Goal: Obtain resource: Download file/media

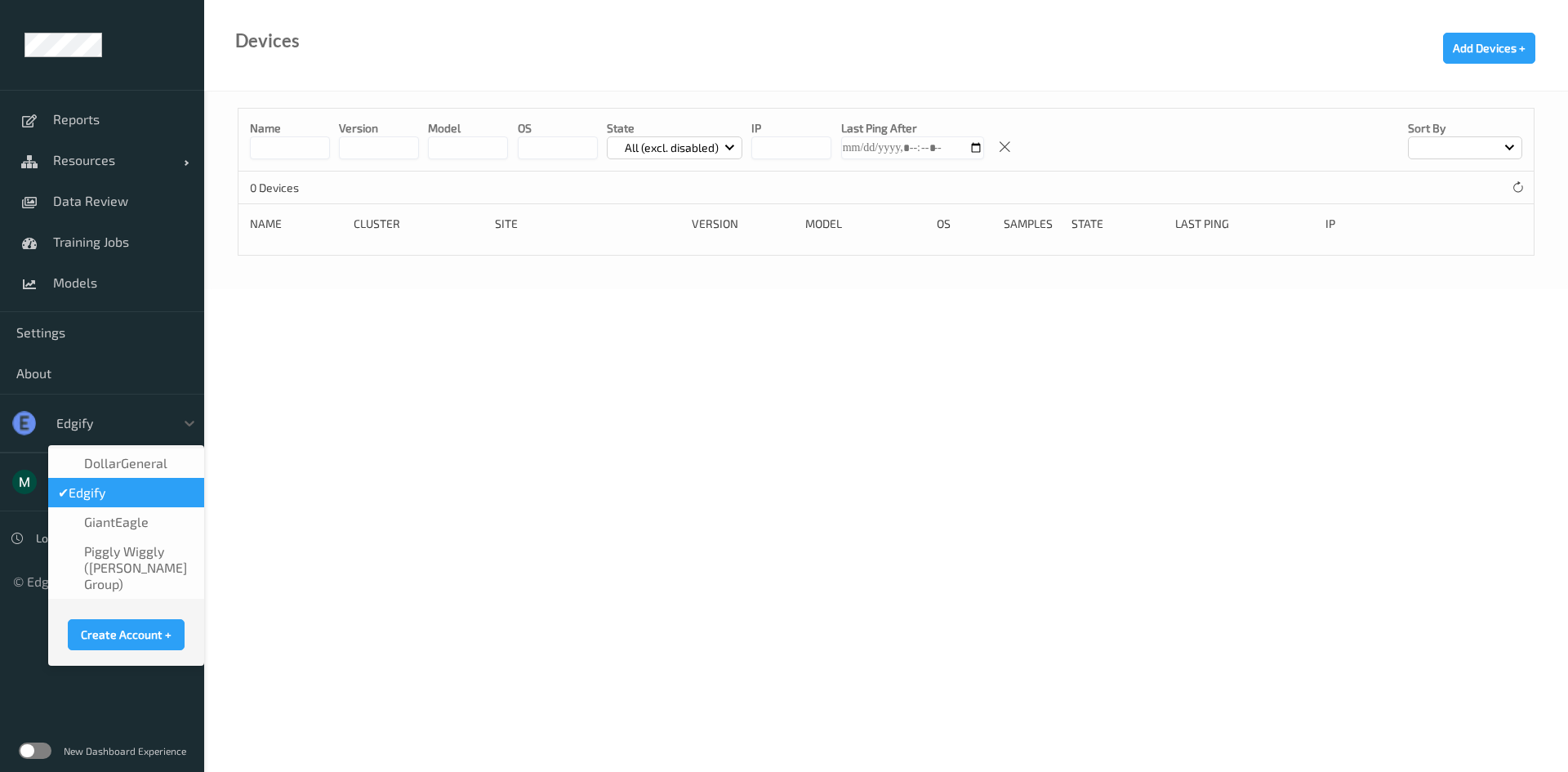
click at [78, 417] on div at bounding box center [111, 423] width 110 height 19
click at [130, 528] on span "GiantEagle" at bounding box center [116, 521] width 65 height 16
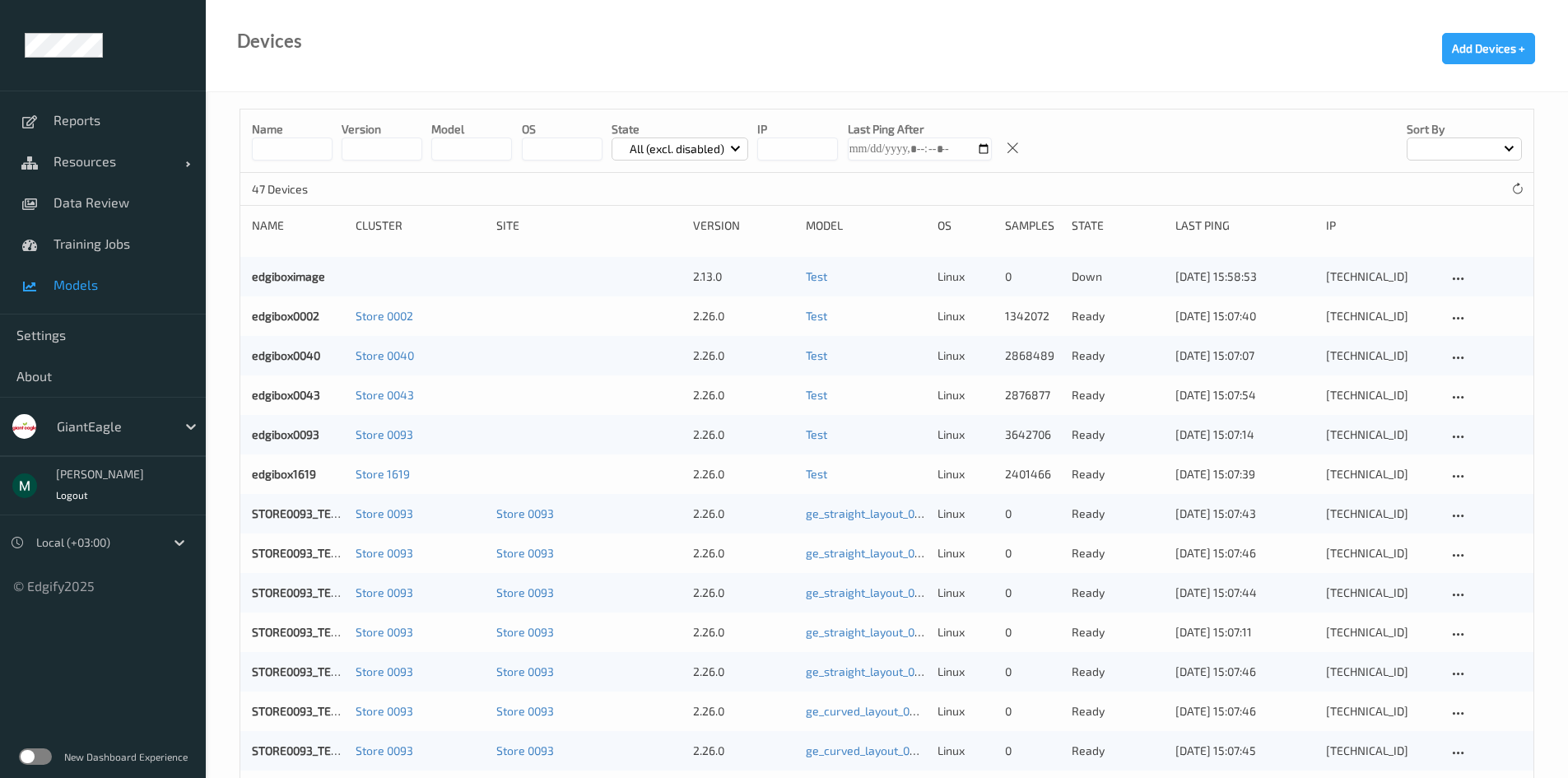
click at [91, 283] on span "Models" at bounding box center [121, 285] width 136 height 17
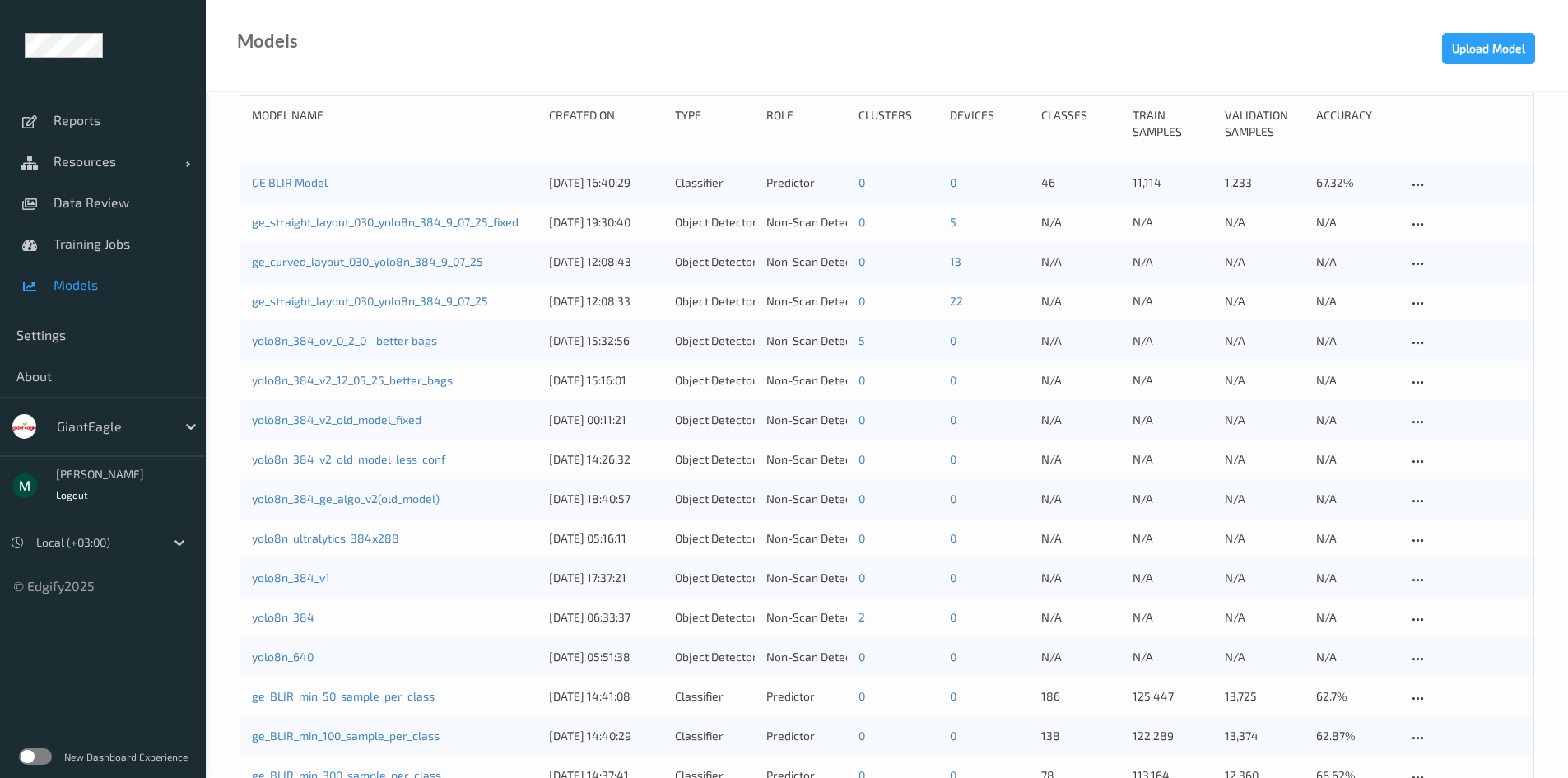
scroll to position [82, 0]
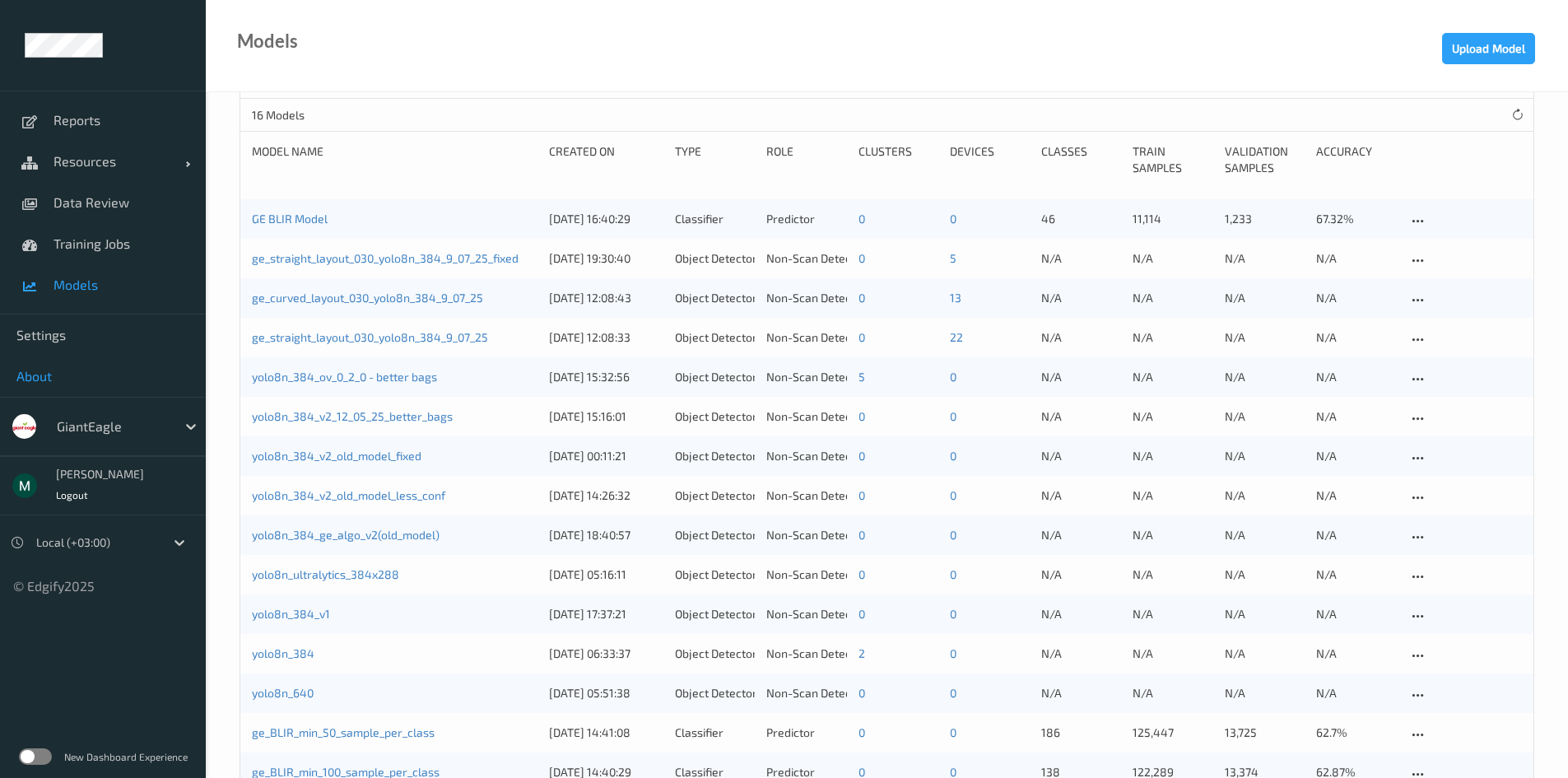
click at [54, 370] on span "About" at bounding box center [102, 375] width 173 height 17
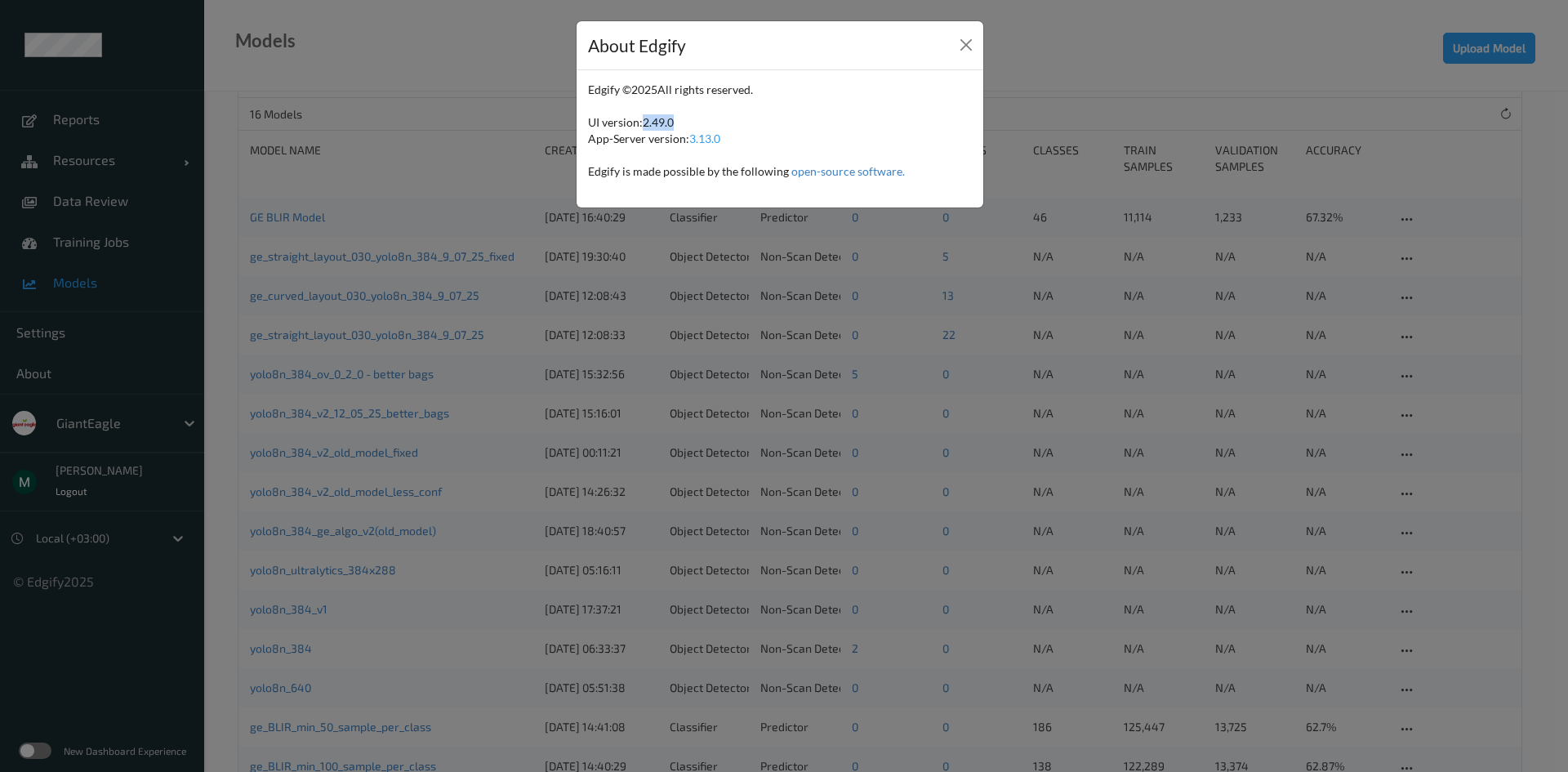
drag, startPoint x: 690, startPoint y: 118, endPoint x: 643, endPoint y: 126, distance: 47.7
click at [643, 126] on div "Edgify © 2025 All rights reserved. UI version: 2.49.0 App-Server version: 3.13.…" at bounding box center [780, 138] width 384 height 114
copy span "2.49.0"
drag, startPoint x: 725, startPoint y: 144, endPoint x: 689, endPoint y: 135, distance: 37.1
click at [689, 135] on div "Edgify © 2025 All rights reserved. UI version: 2.49.0 App-Server version: 3.13.…" at bounding box center [780, 138] width 384 height 114
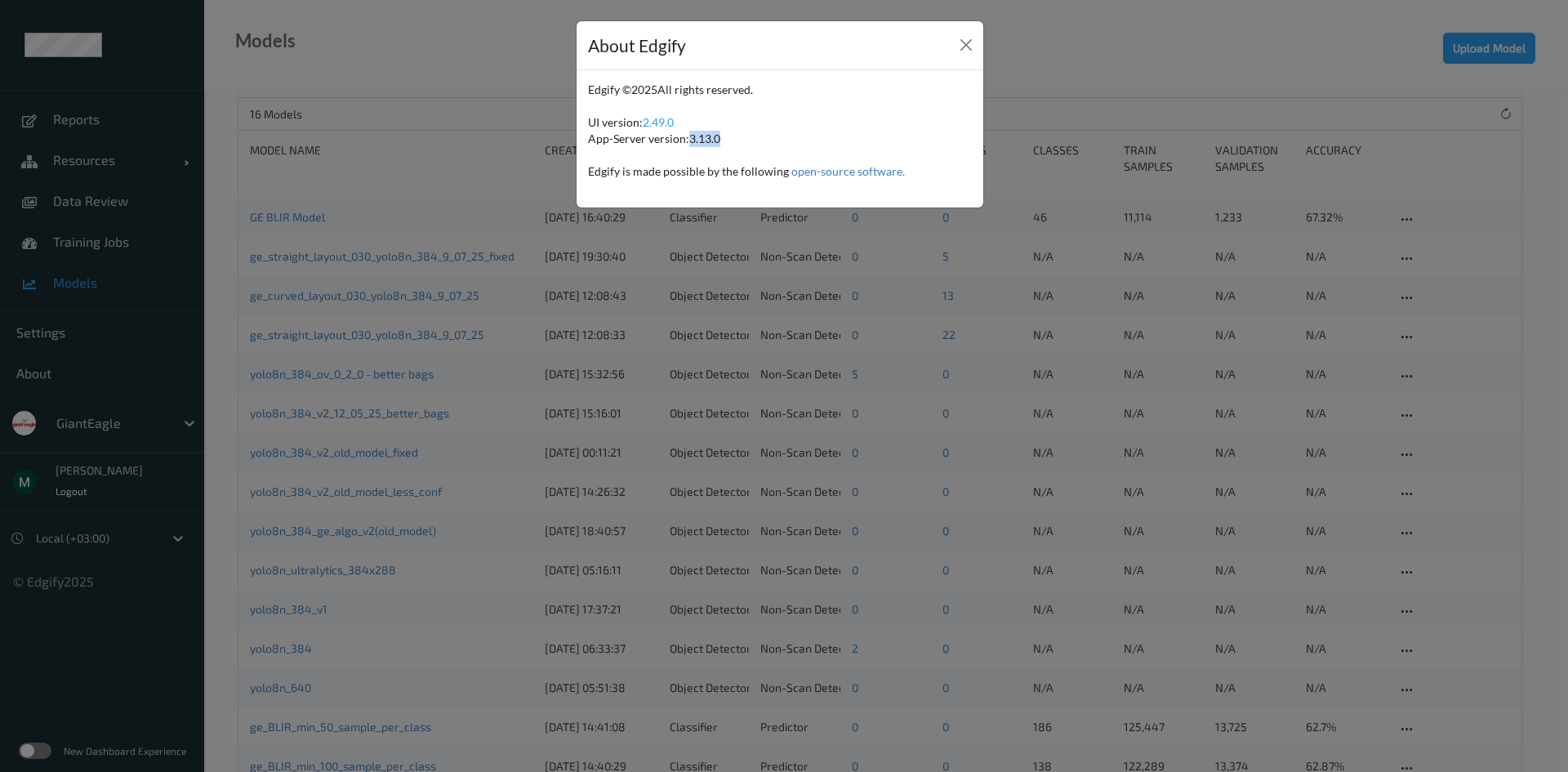
copy span "3.13.0"
click at [457, 237] on div "About Edgify Edgify © 2025 All rights reserved. UI version: 2.49.0 App-Server v…" at bounding box center [784, 386] width 1568 height 772
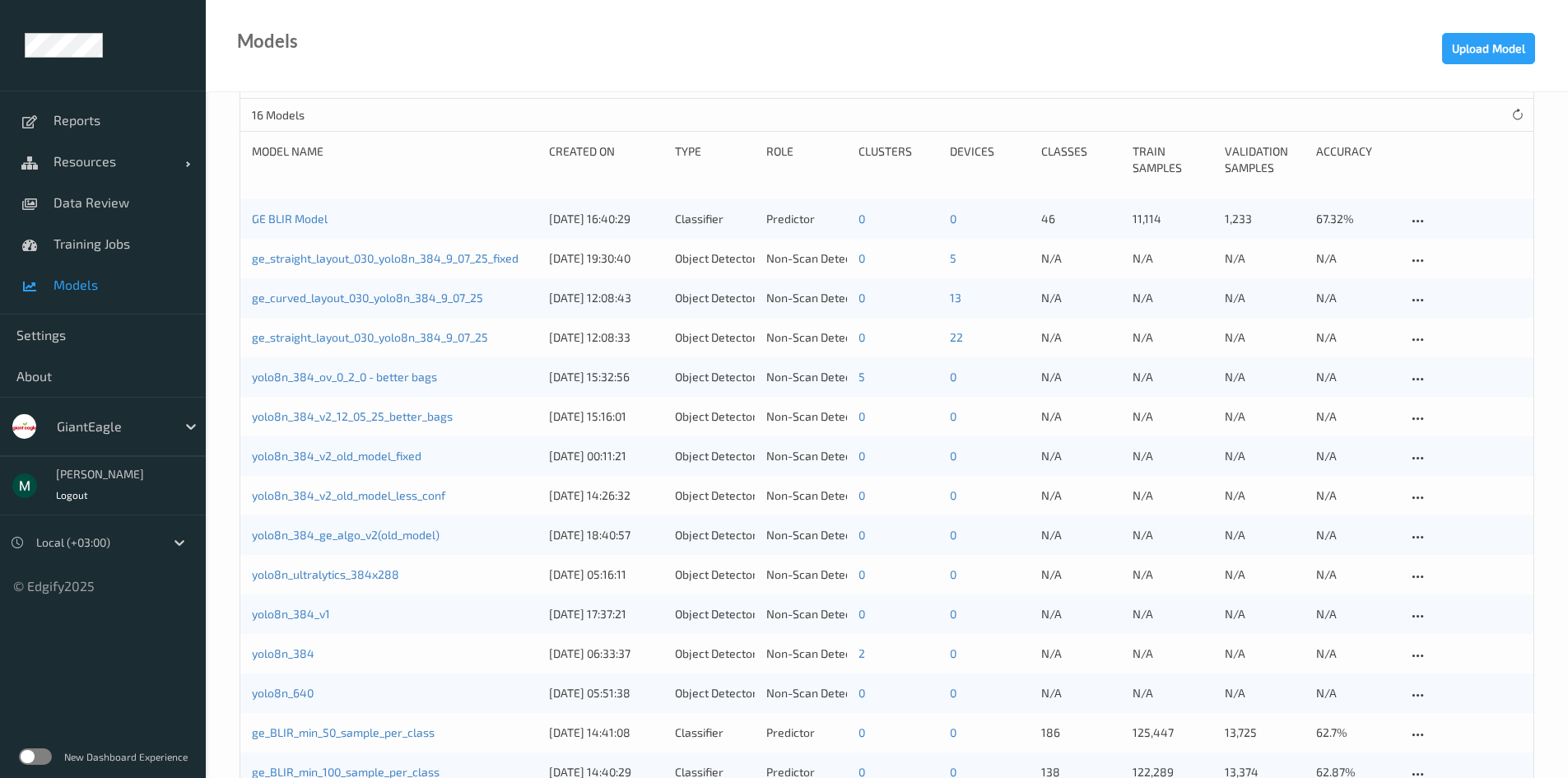
click at [48, 761] on label at bounding box center [35, 756] width 33 height 17
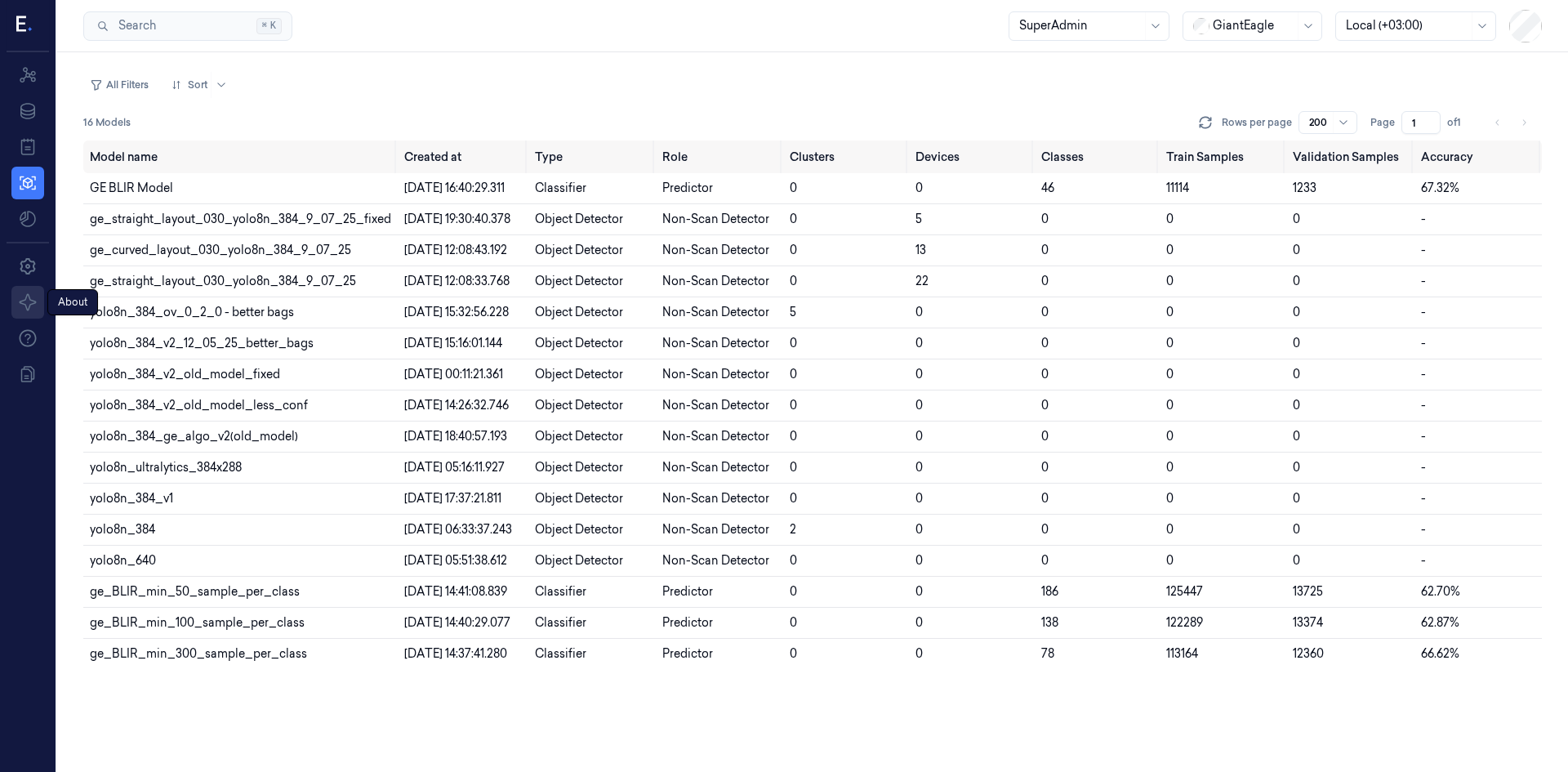
click at [23, 298] on icon at bounding box center [28, 302] width 19 height 19
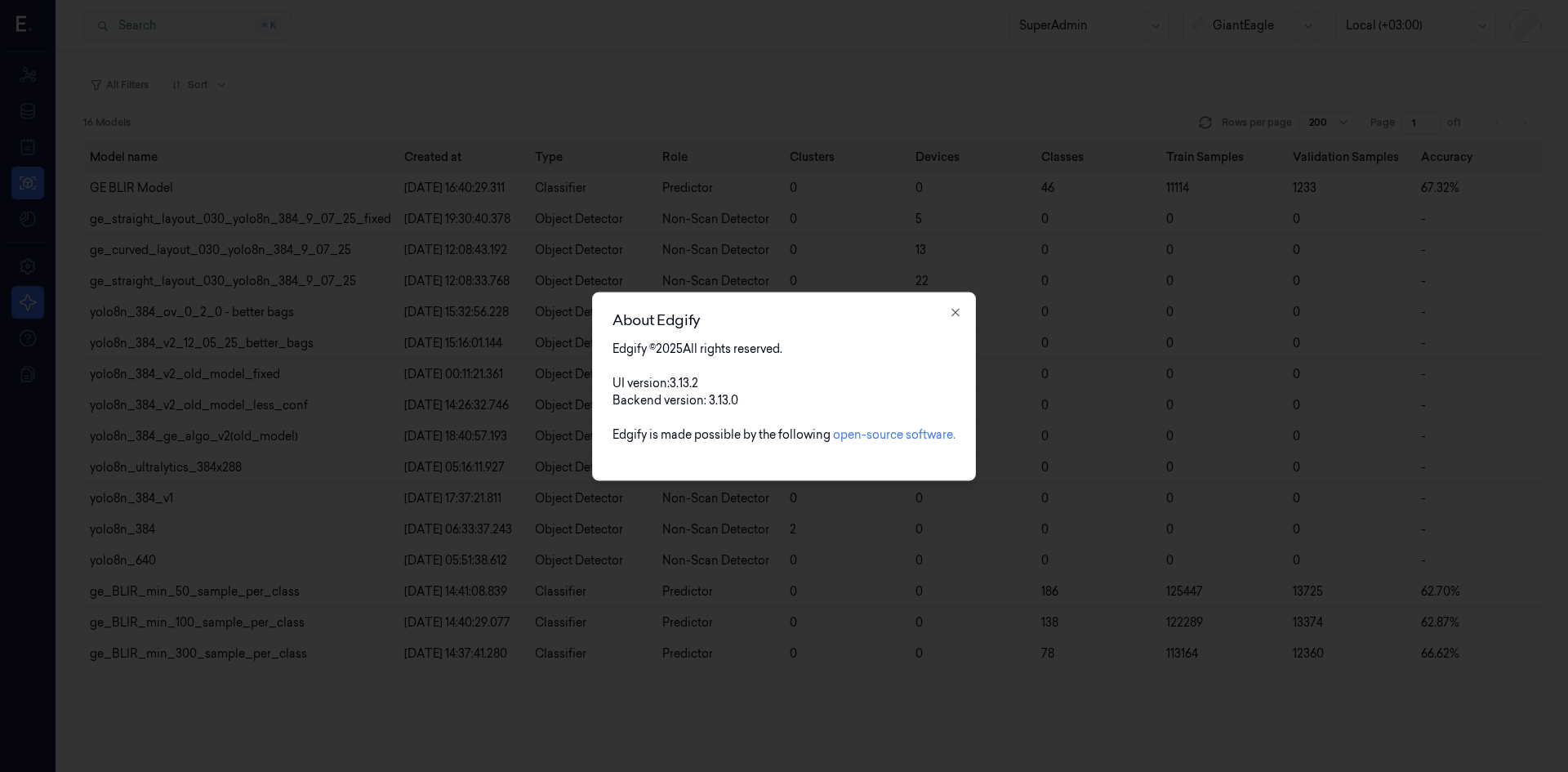
click at [707, 378] on div "Edgify © 2025 All rights reserved. UI version: 3.13.2 Backend version: 3.13.0 E…" at bounding box center [784, 400] width 343 height 120
click at [738, 403] on div "Edgify © 2025 All rights reserved. UI version: 3.13.2 Backend version: 3.13.0 E…" at bounding box center [784, 400] width 343 height 120
drag, startPoint x: 695, startPoint y: 385, endPoint x: 665, endPoint y: 382, distance: 30.1
click at [665, 382] on div "Edgify © 2025 All rights reserved. UI version: 3.13.2 Backend version: 3.13.0 E…" at bounding box center [784, 400] width 343 height 120
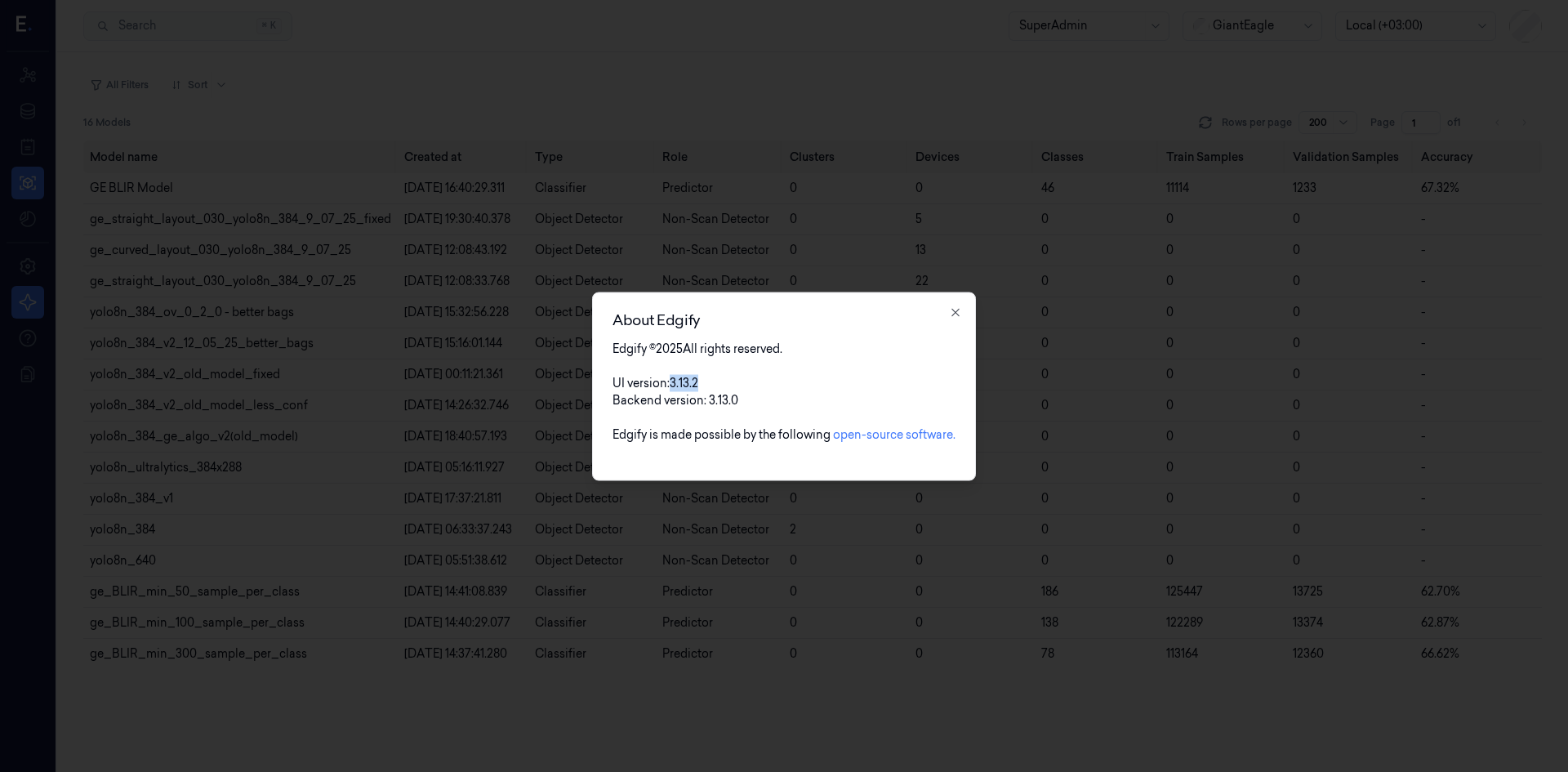
drag, startPoint x: 699, startPoint y: 379, endPoint x: 670, endPoint y: 378, distance: 29.0
click at [670, 378] on div "Edgify © 2025 All rights reserved. UI version: 3.13.2 Backend version: 3.13.0 E…" at bounding box center [784, 400] width 343 height 120
copy span "3.13.2"
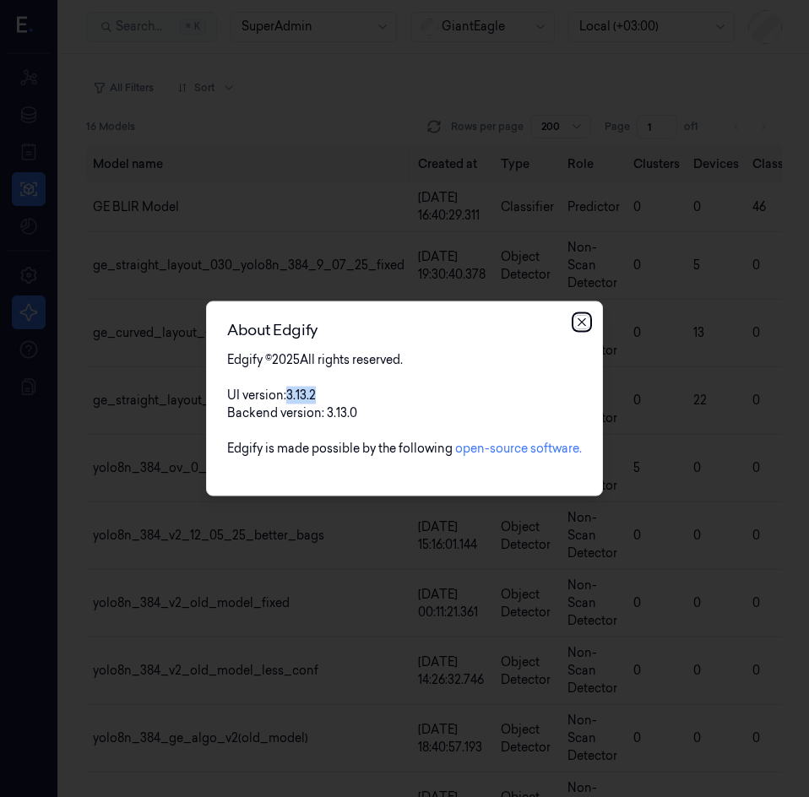
click at [577, 321] on icon "button" at bounding box center [582, 323] width 14 height 14
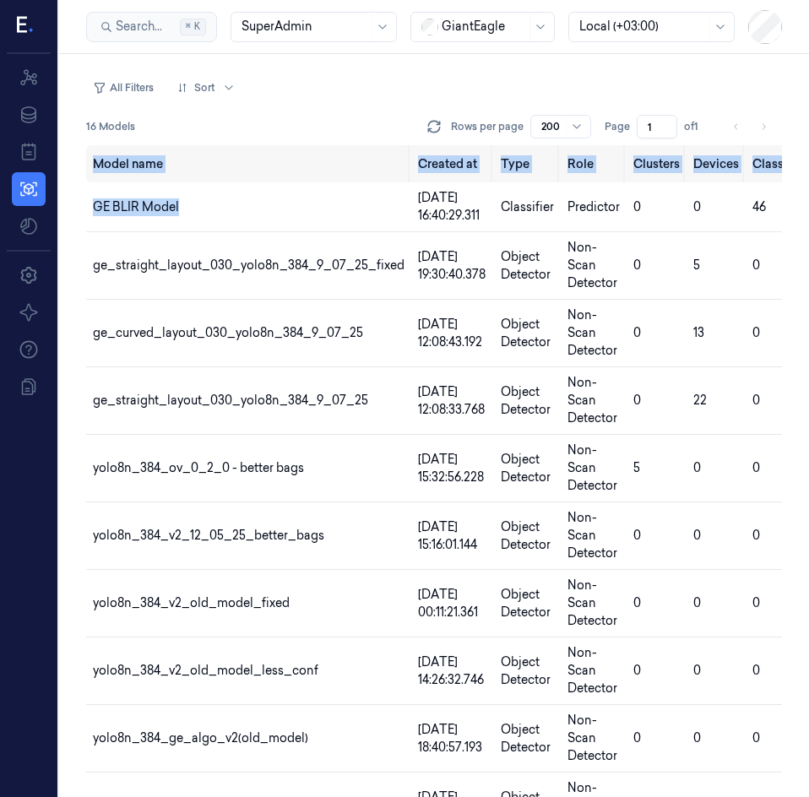
drag, startPoint x: 198, startPoint y: 209, endPoint x: 85, endPoint y: 204, distance: 113.2
click at [85, 204] on div "All Filters Sort 16 Models Rows per page 200 Page 1 of 1 Model name Created at …" at bounding box center [434, 425] width 750 height 743
click at [259, 206] on td "GE BLIR Model" at bounding box center [248, 207] width 325 height 50
drag, startPoint x: 202, startPoint y: 217, endPoint x: 94, endPoint y: 214, distance: 108.1
click at [94, 214] on td "GE BLIR Model" at bounding box center [248, 207] width 325 height 50
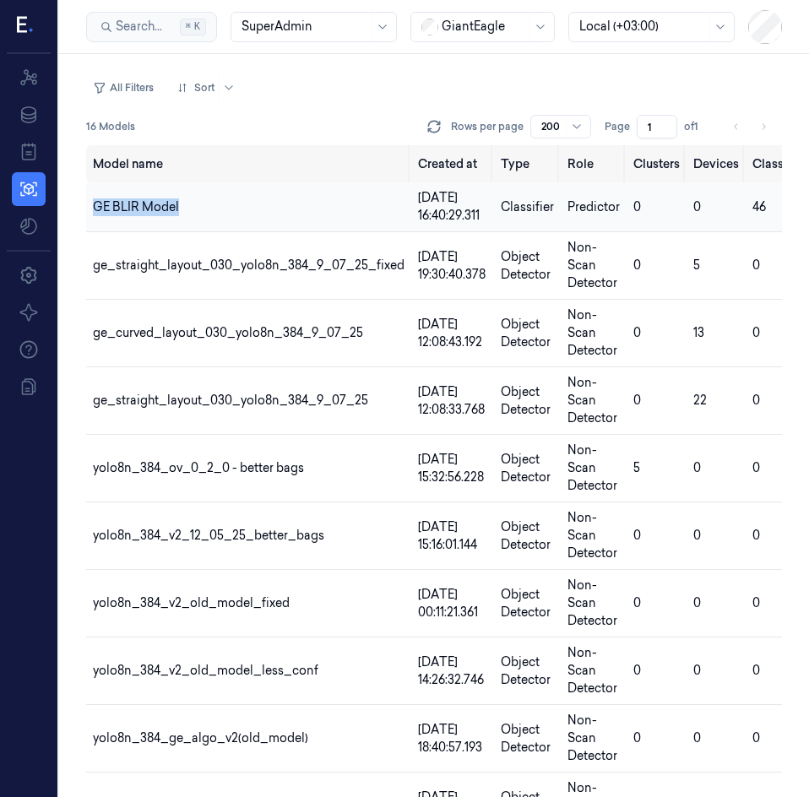
click at [305, 204] on td "GE BLIR Model" at bounding box center [248, 207] width 325 height 50
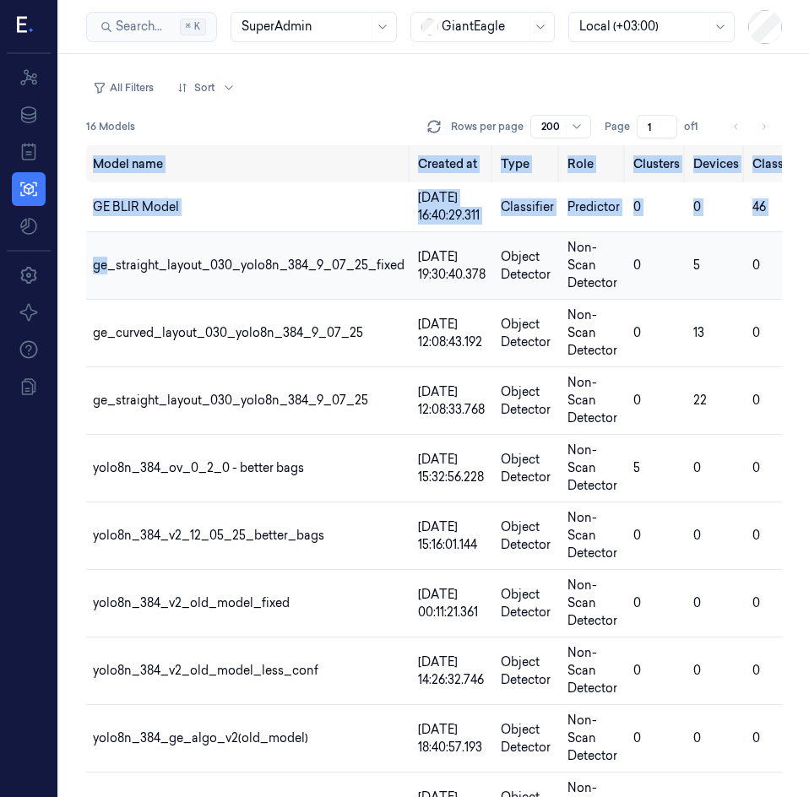
drag, startPoint x: 75, startPoint y: 269, endPoint x: 111, endPoint y: 268, distance: 36.3
click at [111, 268] on div "All Filters Sort 16 Models Rows per page 200 Page 1 of 1 Model name Created at …" at bounding box center [434, 425] width 750 height 743
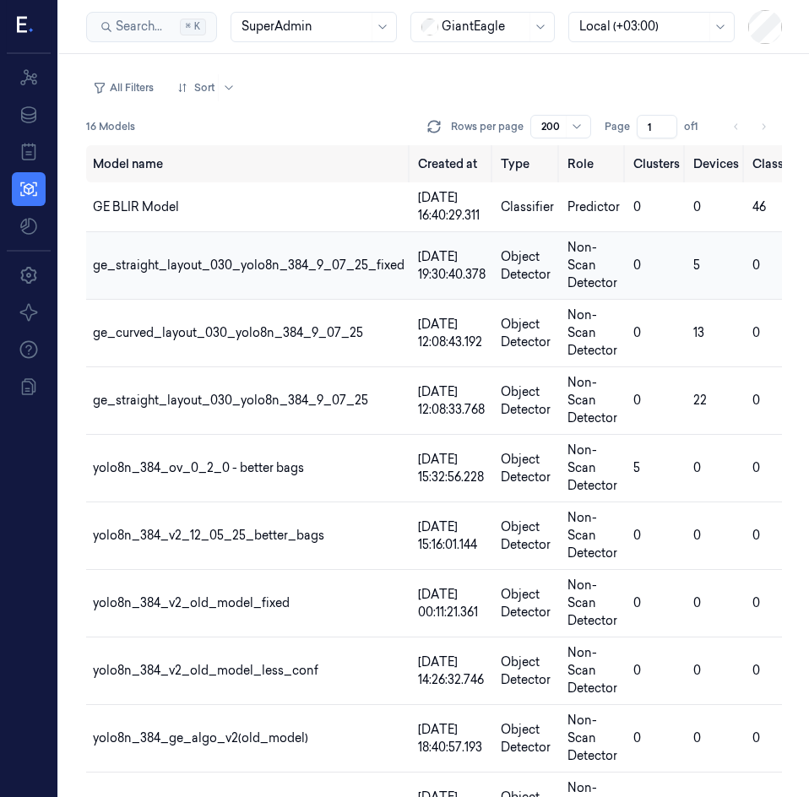
click at [291, 275] on td "ge_straight_layout_030_yolo8n_384_9_07_25_fixed" at bounding box center [248, 266] width 325 height 68
click at [291, 266] on span "ge_straight_layout_030_yolo8n_384_9_07_25_fixed" at bounding box center [249, 264] width 312 height 15
click at [285, 259] on span "ge_straight_layout_030_yolo8n_384_9_07_25_fixed" at bounding box center [249, 264] width 312 height 15
click at [29, 30] on icon at bounding box center [26, 26] width 18 height 25
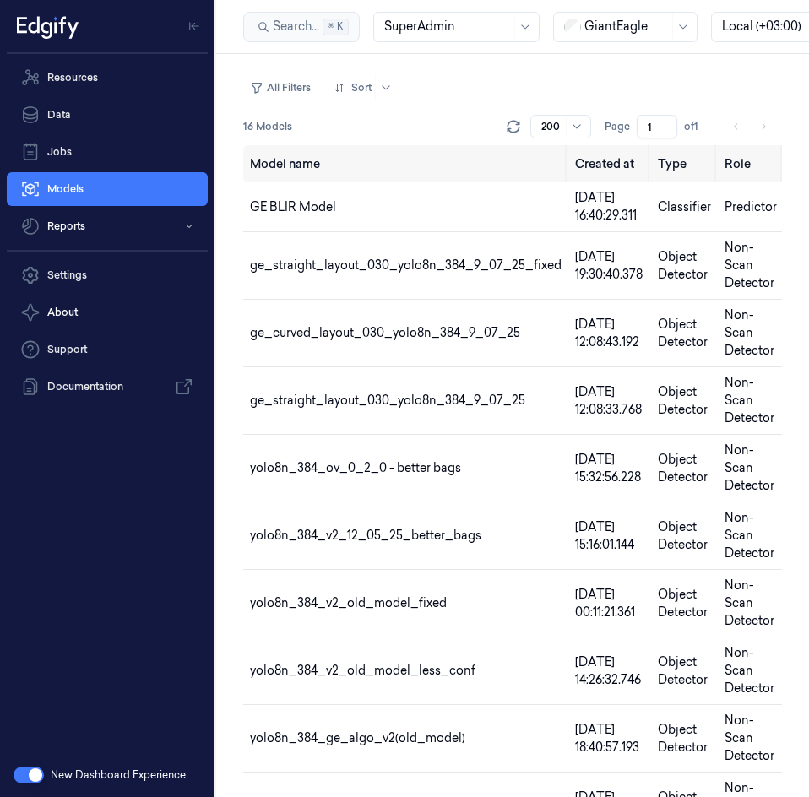
click at [30, 767] on button "button" at bounding box center [29, 775] width 30 height 17
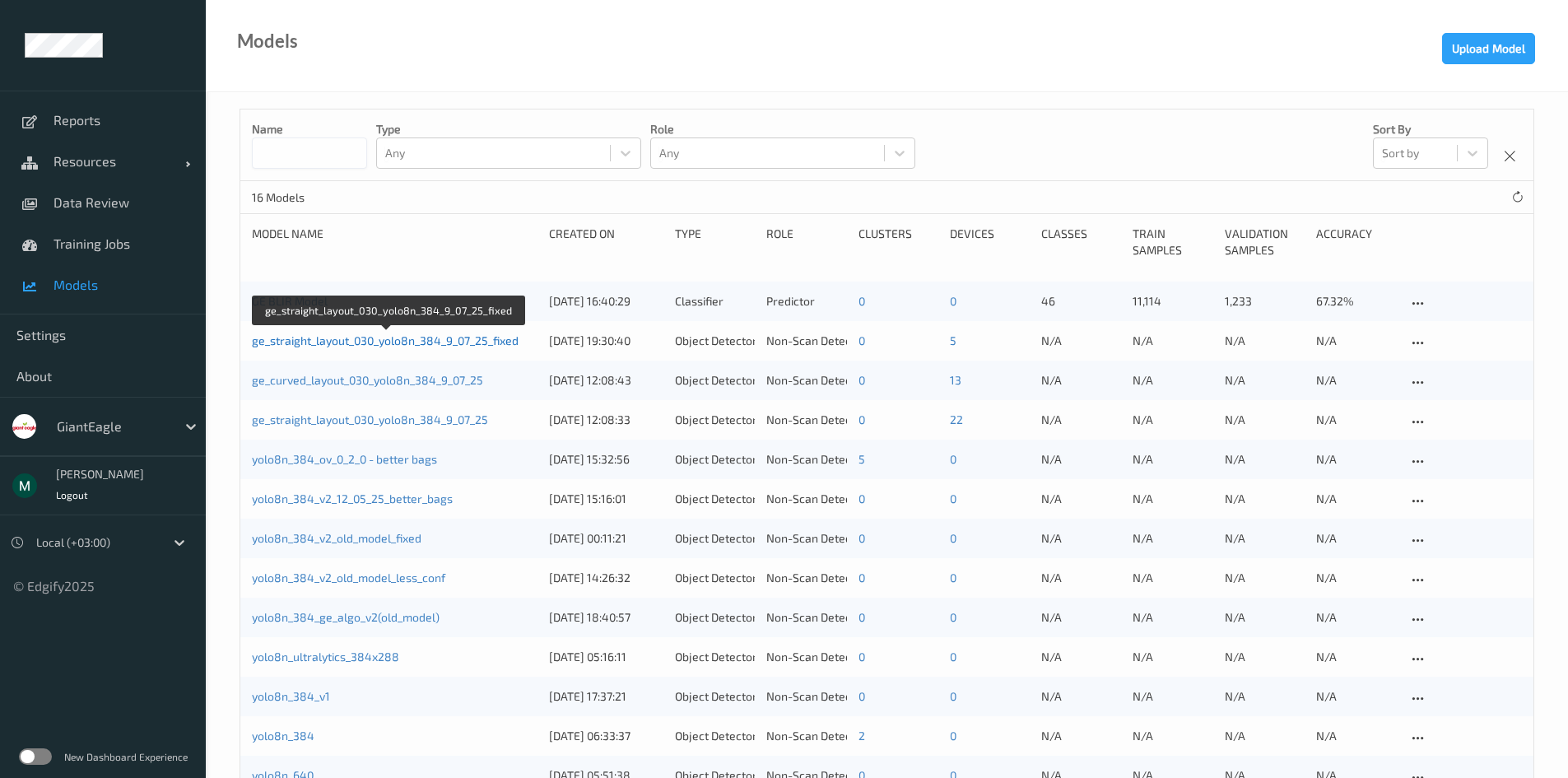
click at [413, 340] on link "ge_straight_layout_030_yolo8n_384_9_07_25_fixed" at bounding box center [385, 340] width 267 height 14
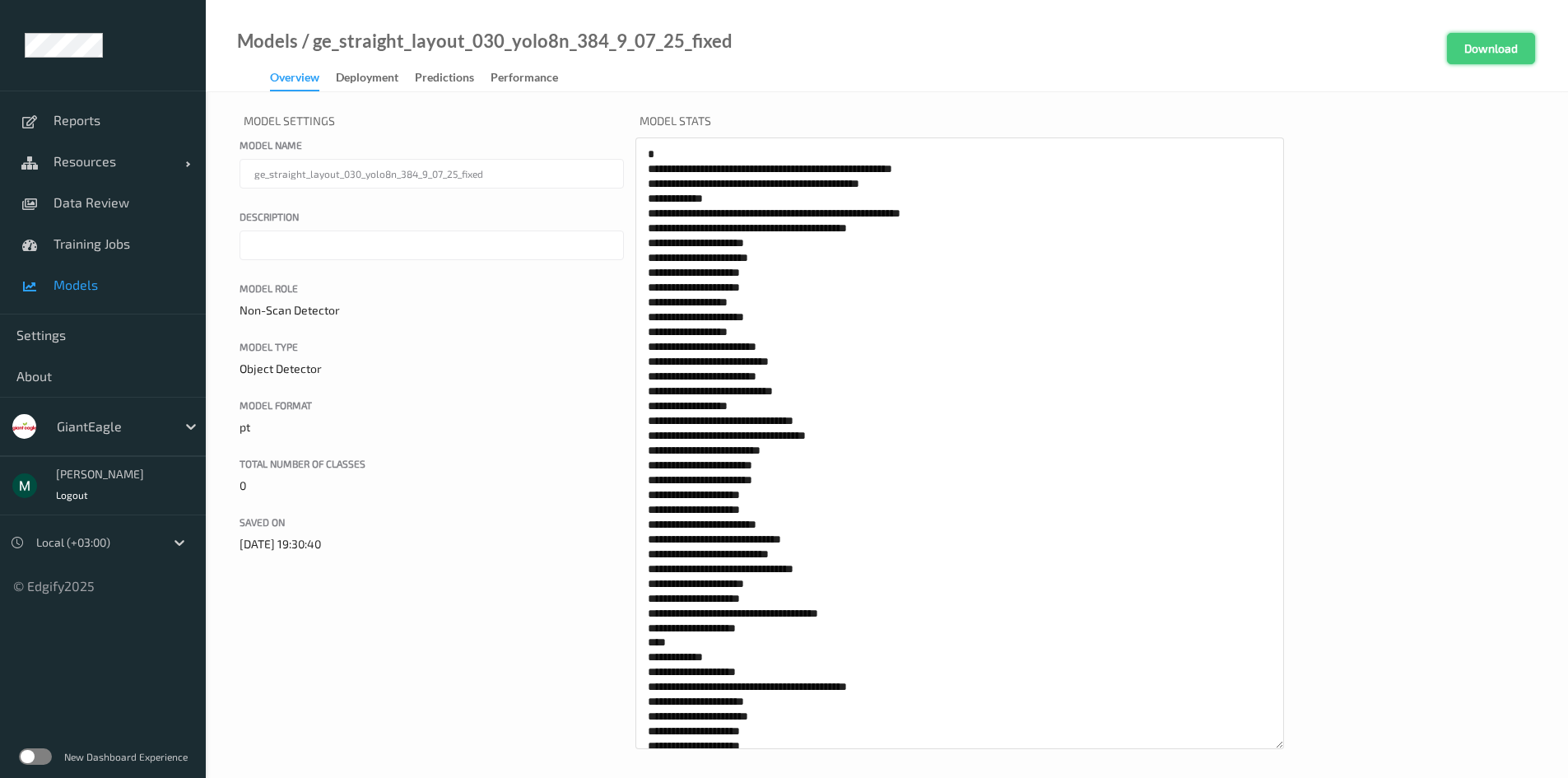
click at [788, 50] on button "Download" at bounding box center [1491, 49] width 88 height 31
click at [624, 210] on label "Description" at bounding box center [432, 215] width 384 height 15
click at [624, 230] on input "Description" at bounding box center [432, 245] width 384 height 29
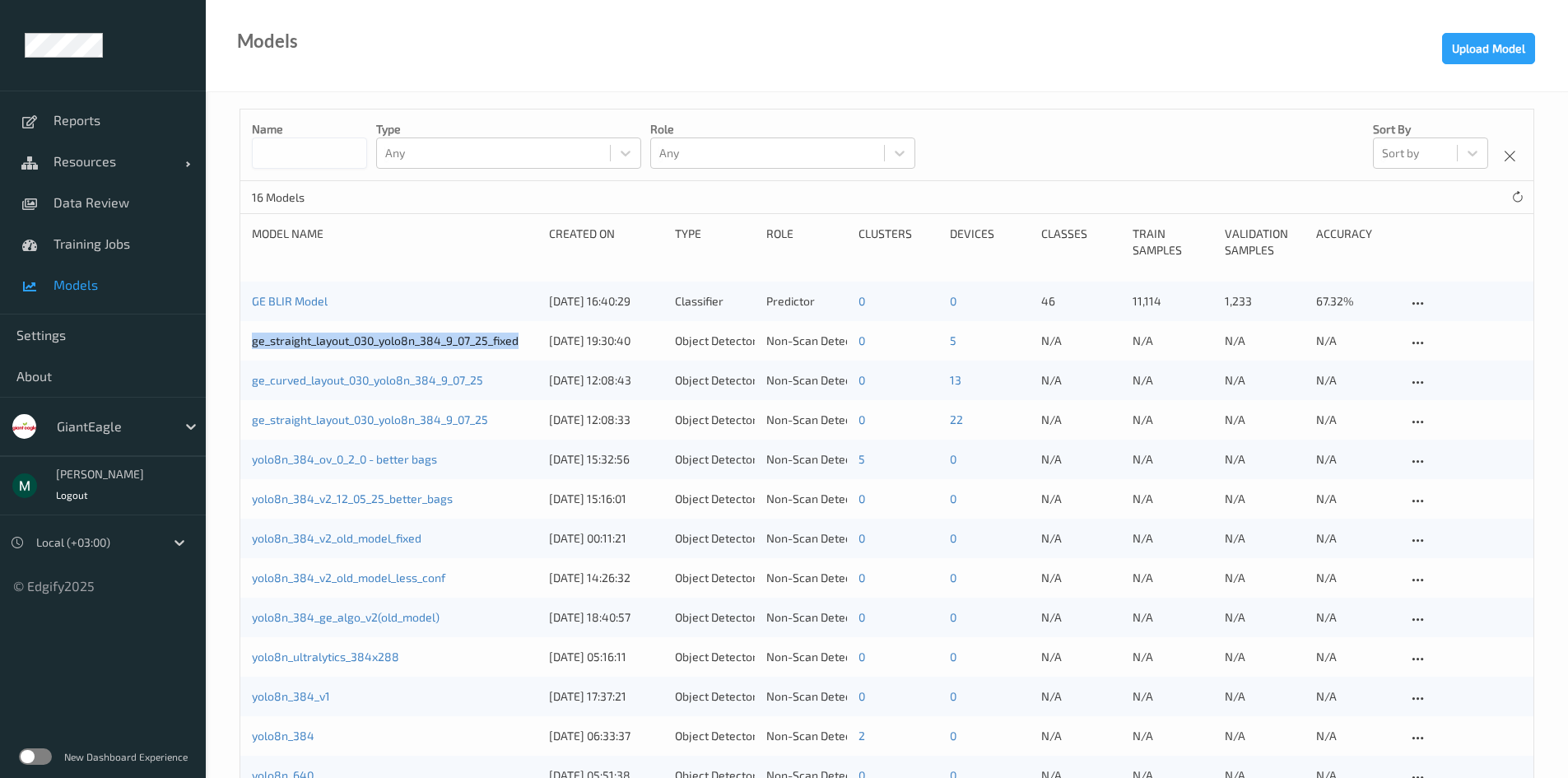
drag, startPoint x: 246, startPoint y: 346, endPoint x: 530, endPoint y: 333, distance: 284.3
click at [530, 333] on div "ge_straight_layout_030_yolo8n_384_9_07_25_fixed [DATE] 19:30:40 Object Detector…" at bounding box center [887, 340] width 1293 height 40
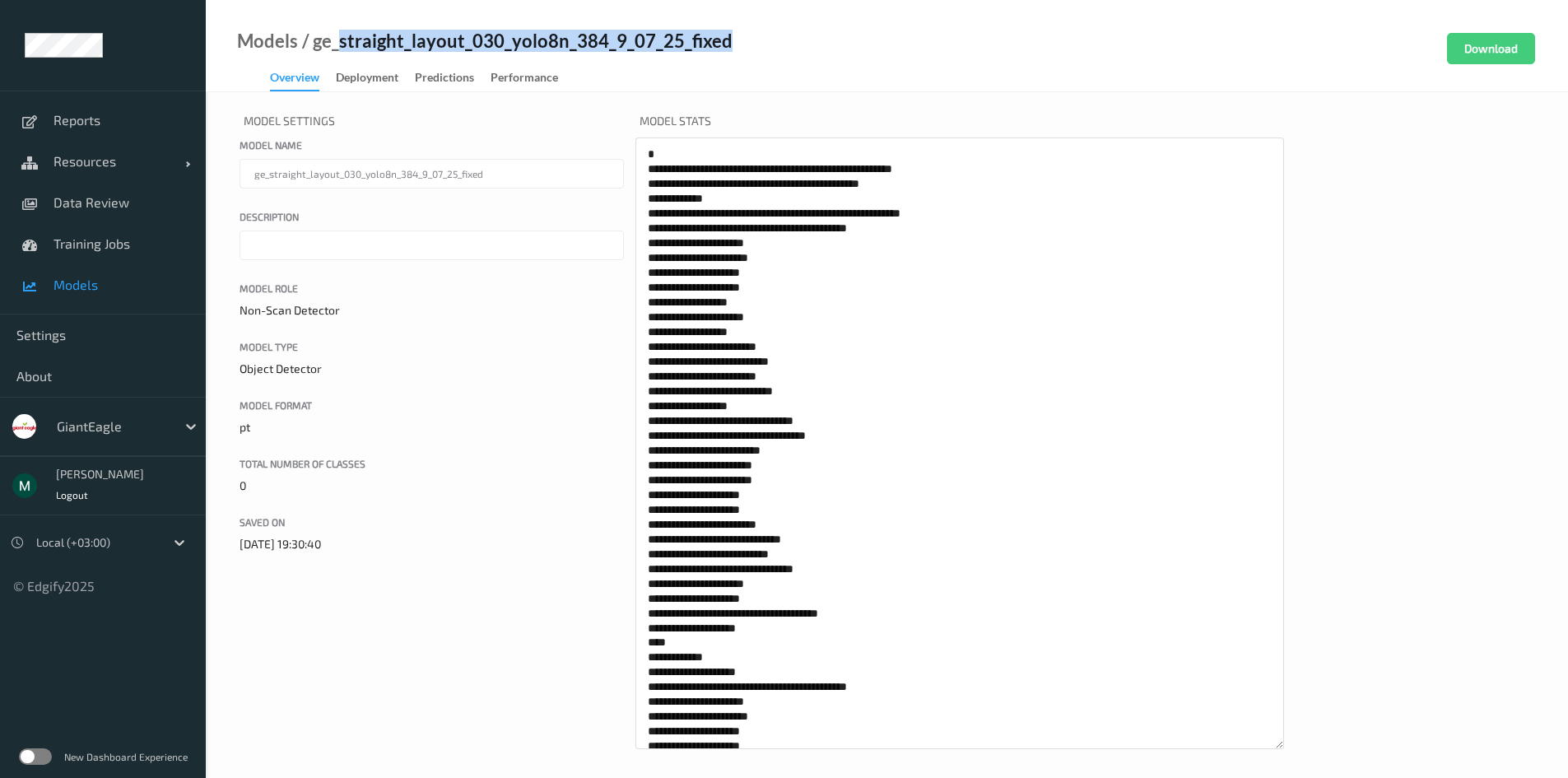
drag, startPoint x: 339, startPoint y: 40, endPoint x: 742, endPoint y: 34, distance: 403.0
click at [742, 34] on div "Models / ge_straight_layout_030_yolo8n_384_9_07_25_fixed Overview Deployment Pr…" at bounding box center [886, 46] width 1362 height 93
copy div "straight_layout_030_yolo8n_384_9_07_25_fixed"
